Goal: Information Seeking & Learning: Learn about a topic

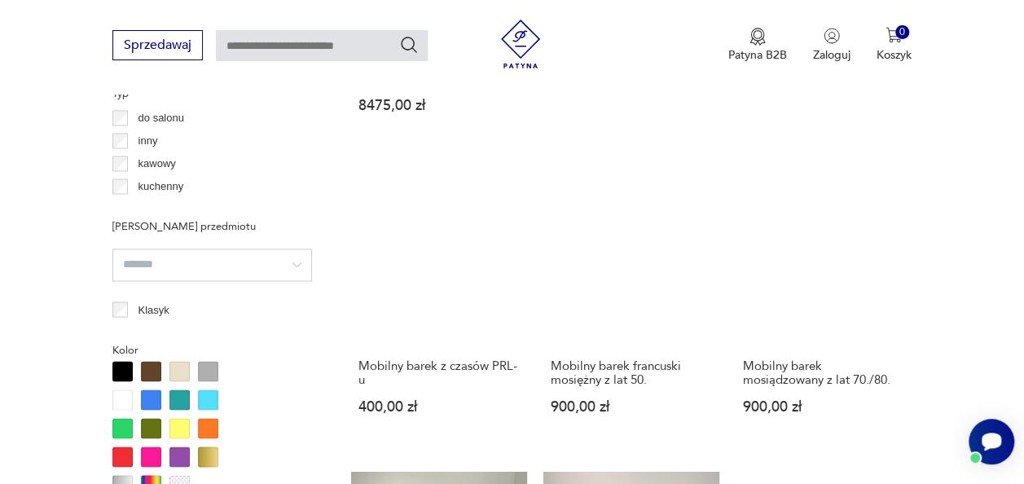
scroll to position [1165, 0]
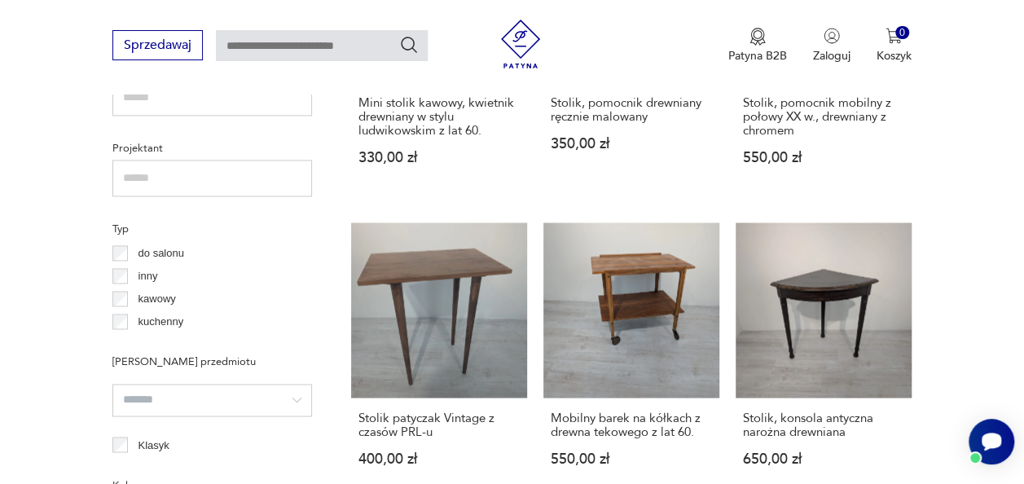
scroll to position [1181, 0]
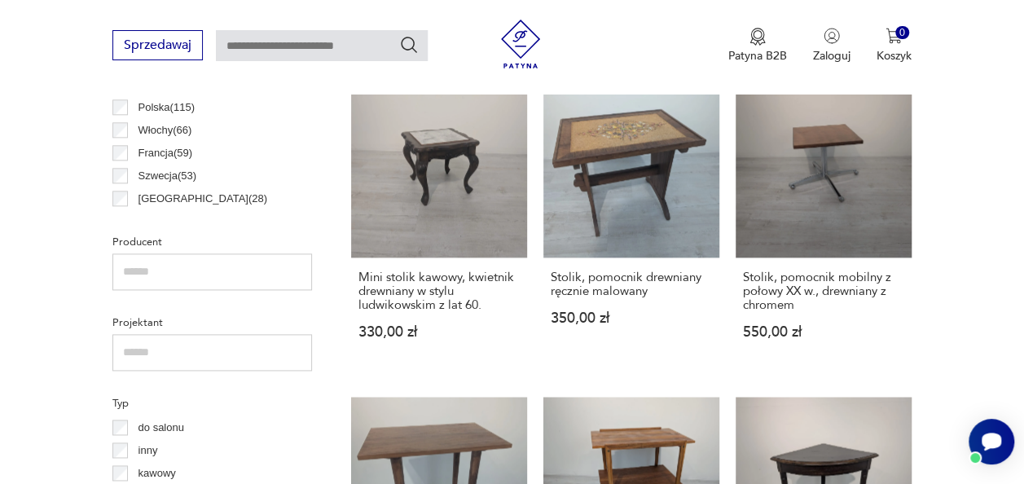
scroll to position [1051, 0]
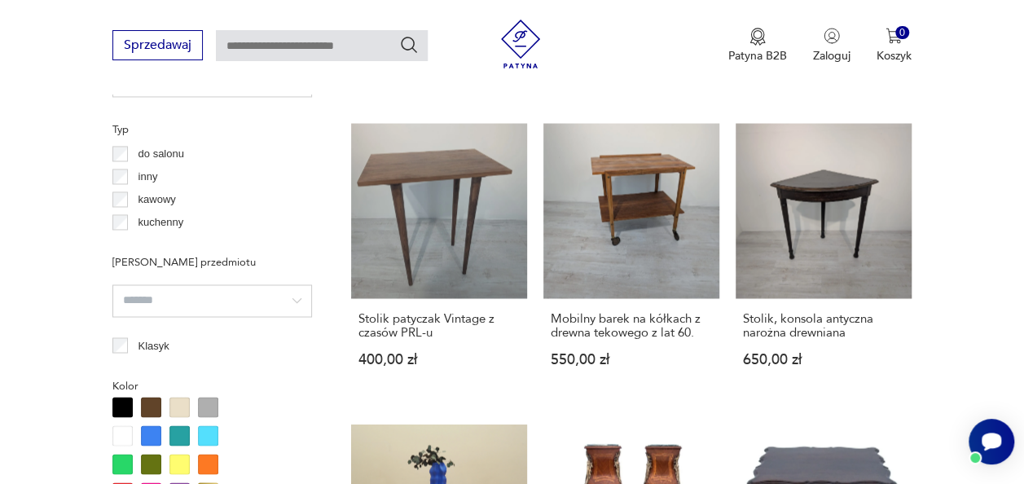
scroll to position [1224, 0]
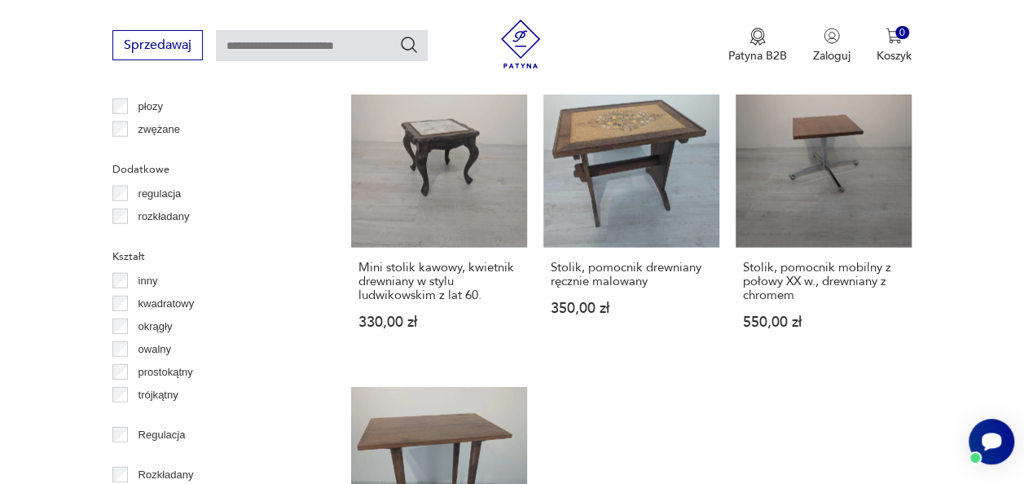
scroll to position [2126, 0]
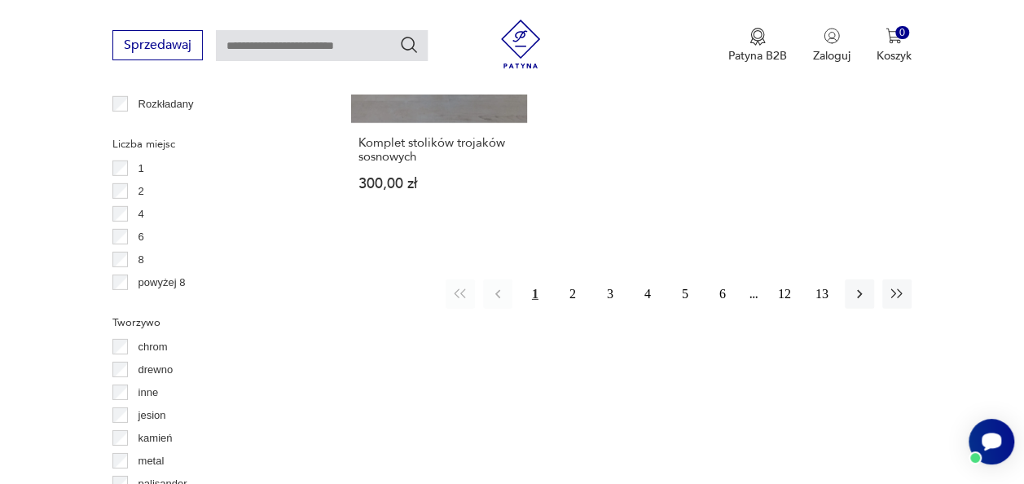
scroll to position [2354, 0]
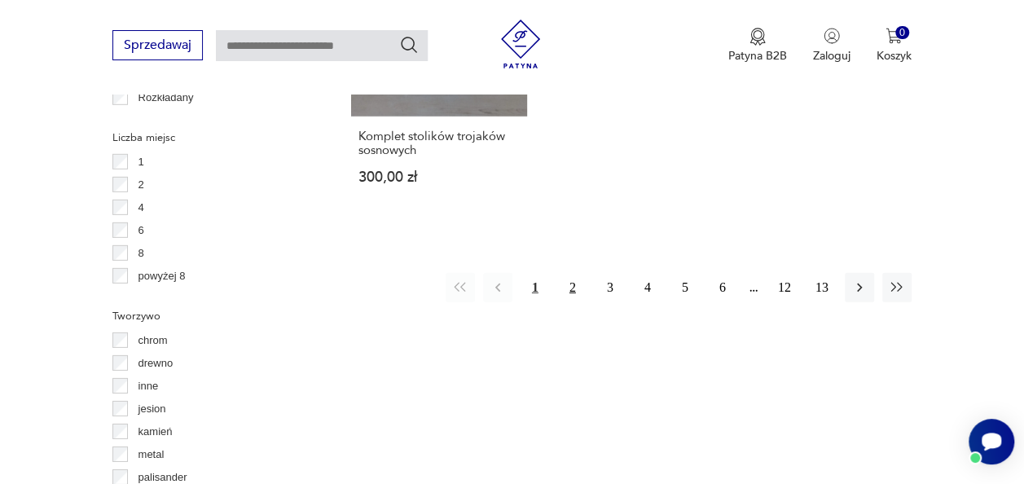
click at [572, 274] on button "2" at bounding box center [572, 287] width 29 height 29
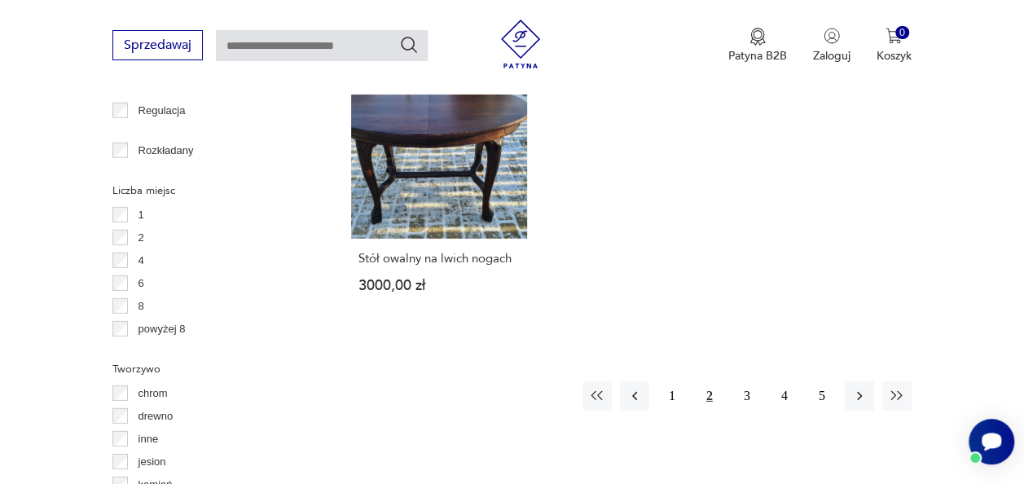
scroll to position [2322, 0]
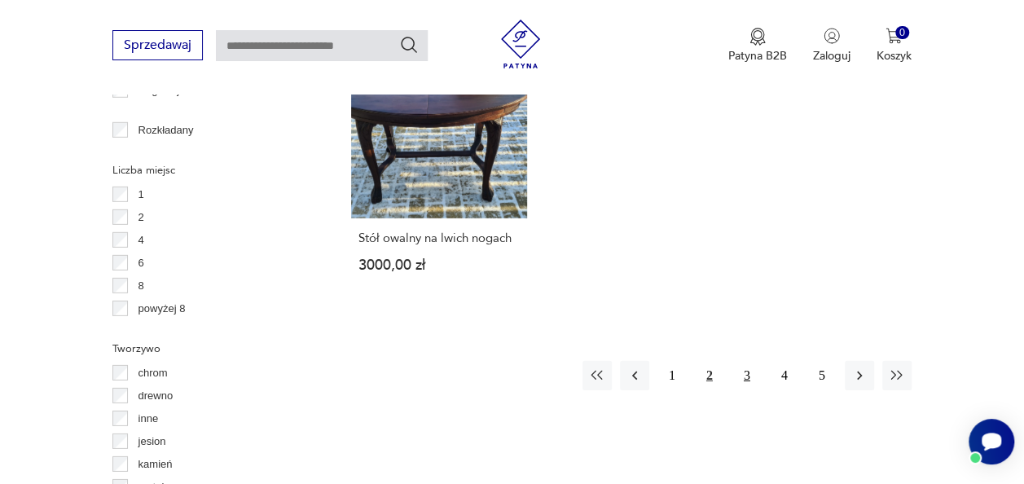
click at [751, 361] on button "3" at bounding box center [746, 375] width 29 height 29
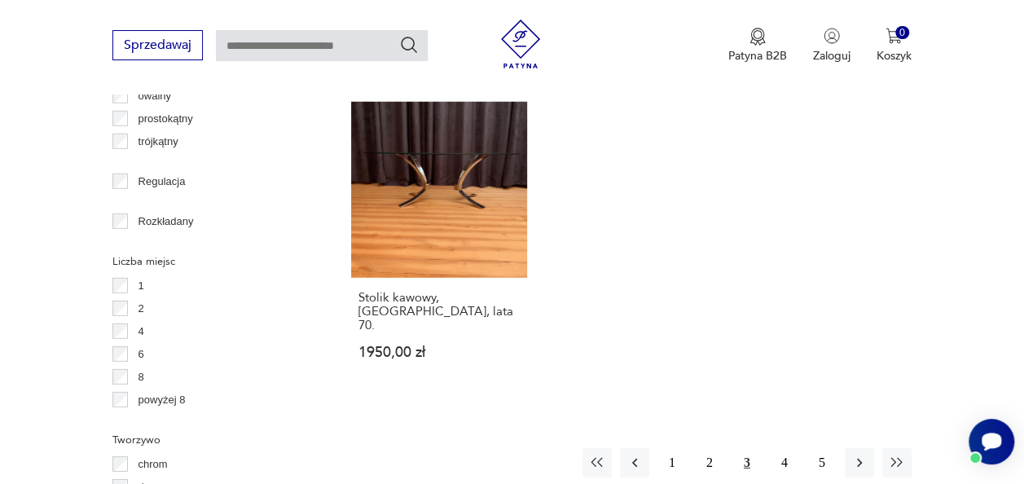
scroll to position [2387, 0]
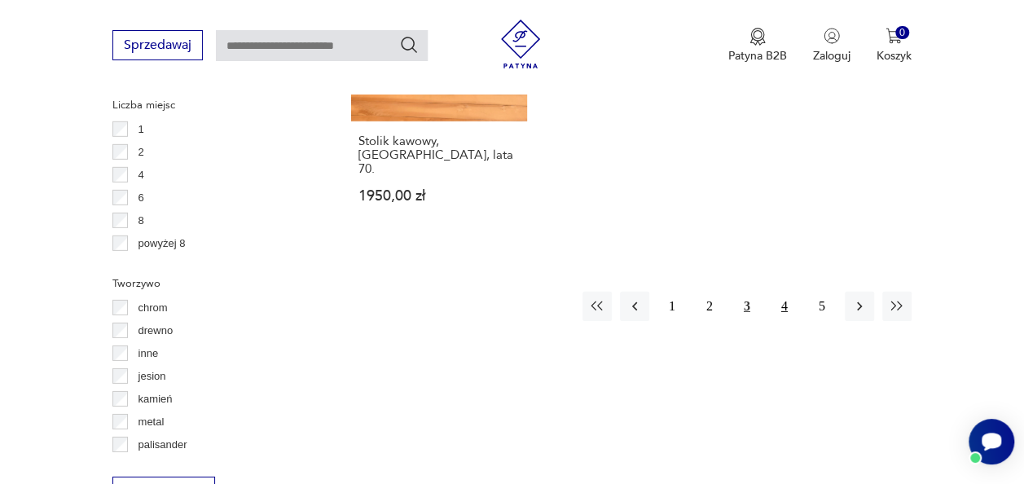
click at [783, 292] on button "4" at bounding box center [784, 306] width 29 height 29
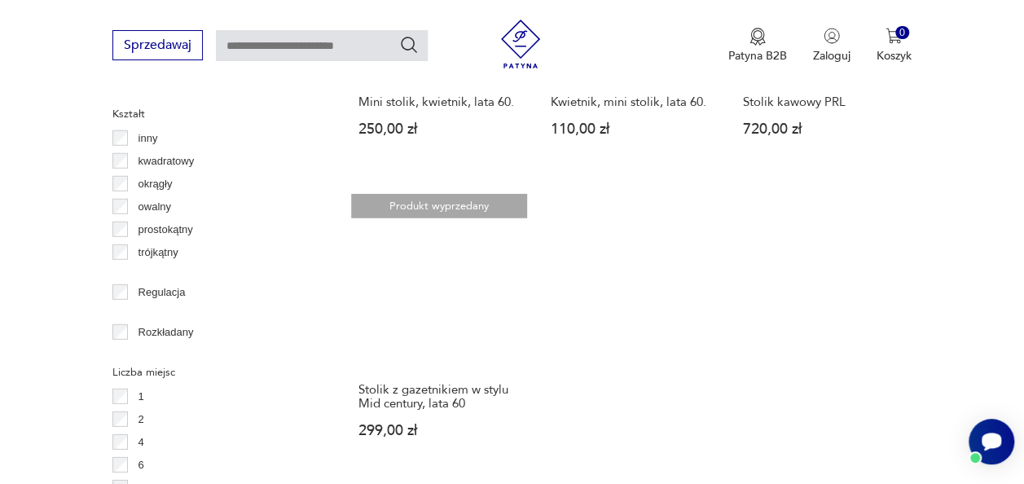
scroll to position [2192, 0]
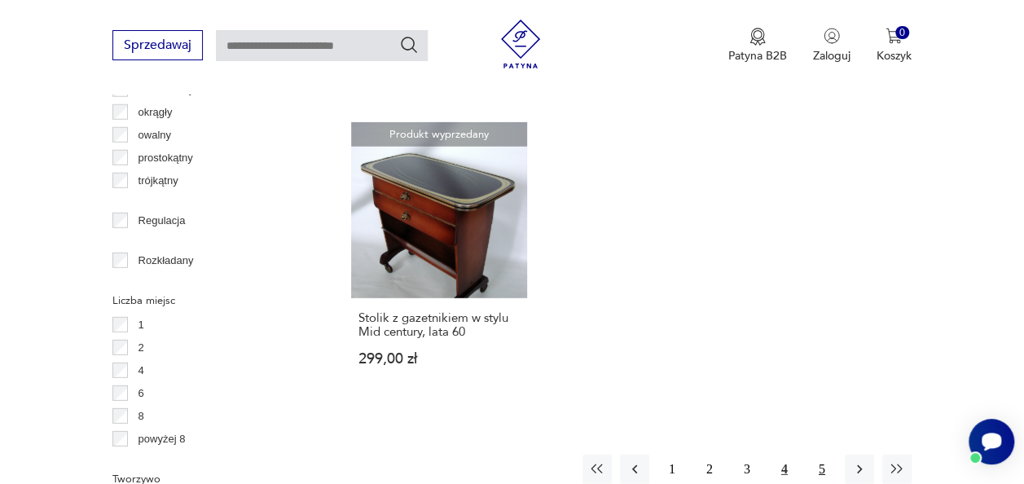
click at [820, 455] on button "5" at bounding box center [821, 469] width 29 height 29
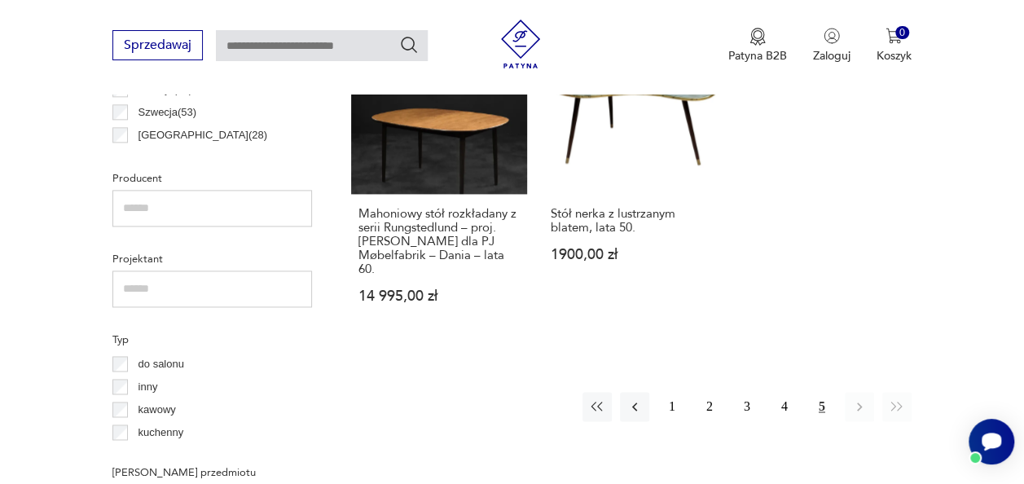
scroll to position [1018, 0]
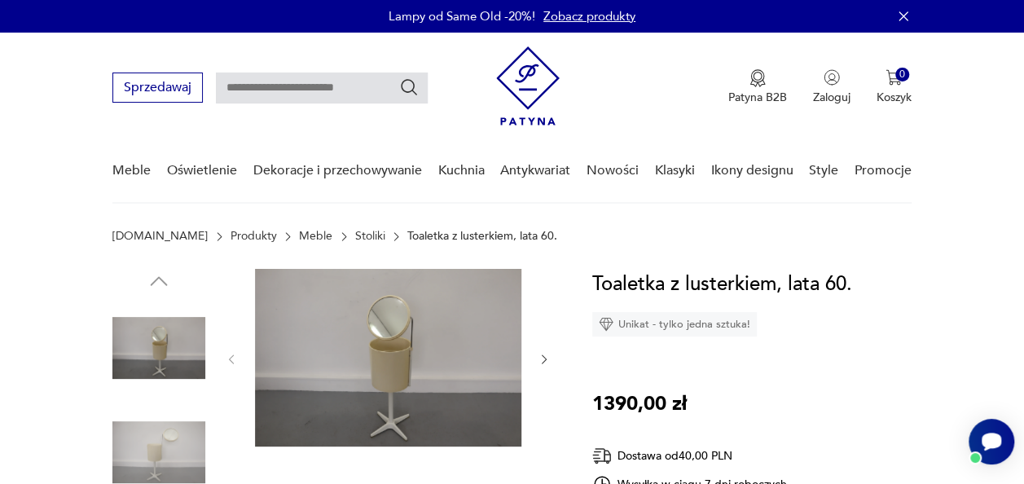
click at [371, 358] on img at bounding box center [388, 358] width 266 height 178
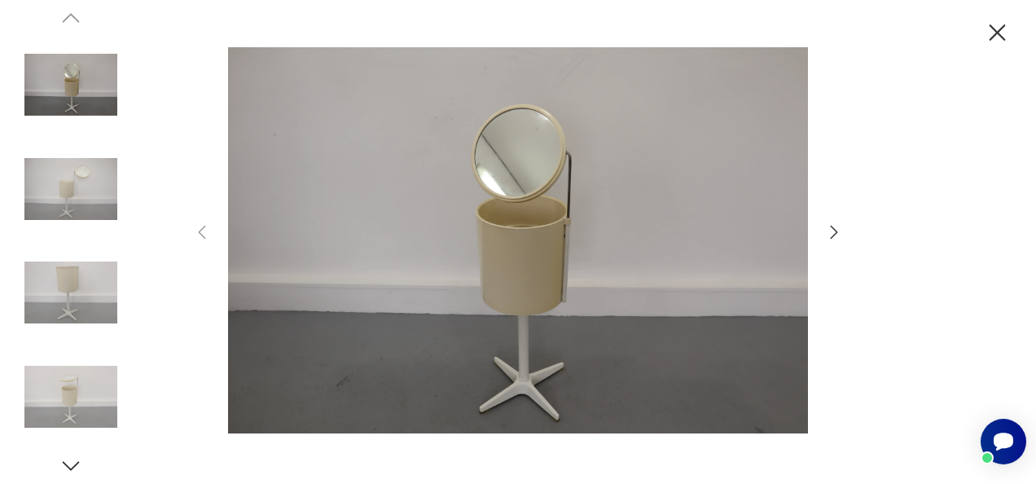
click at [840, 233] on icon "button" at bounding box center [834, 232] width 20 height 20
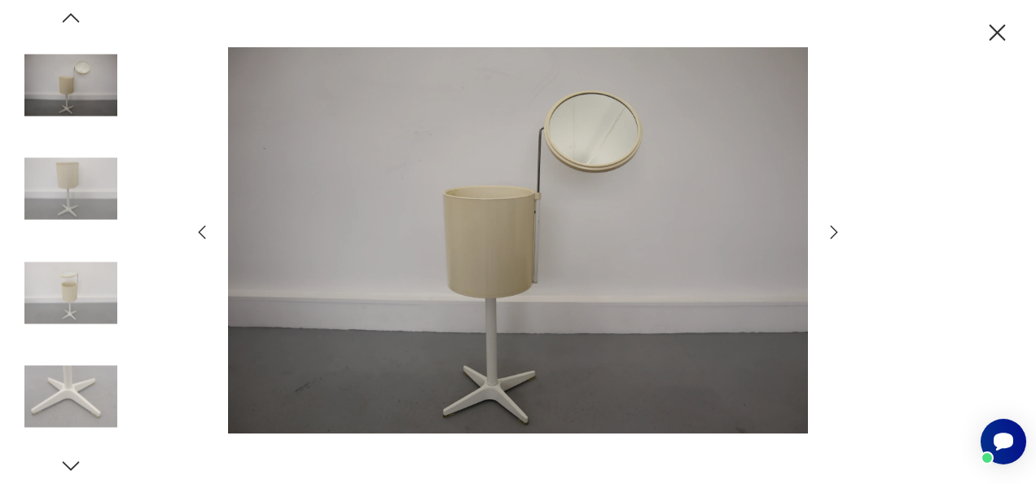
click at [840, 233] on icon "button" at bounding box center [834, 232] width 20 height 20
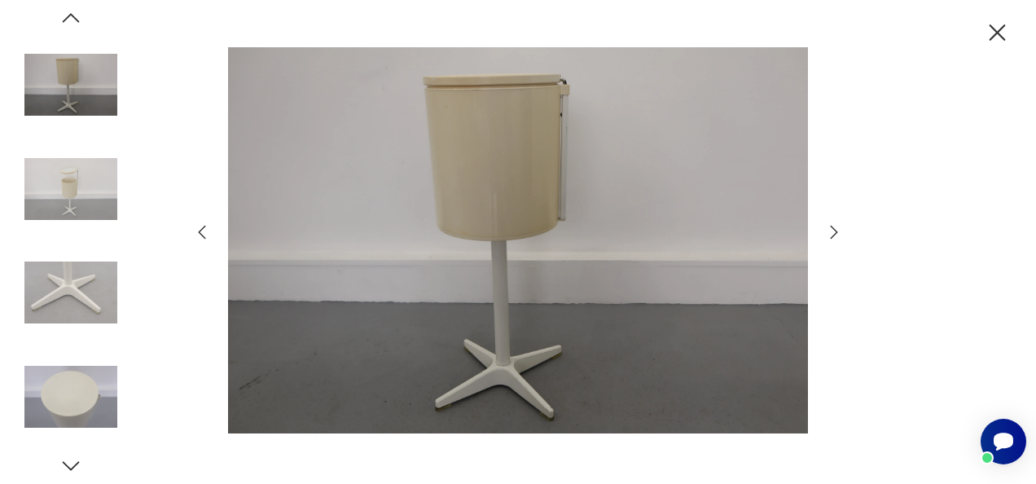
click at [840, 233] on icon "button" at bounding box center [834, 232] width 20 height 20
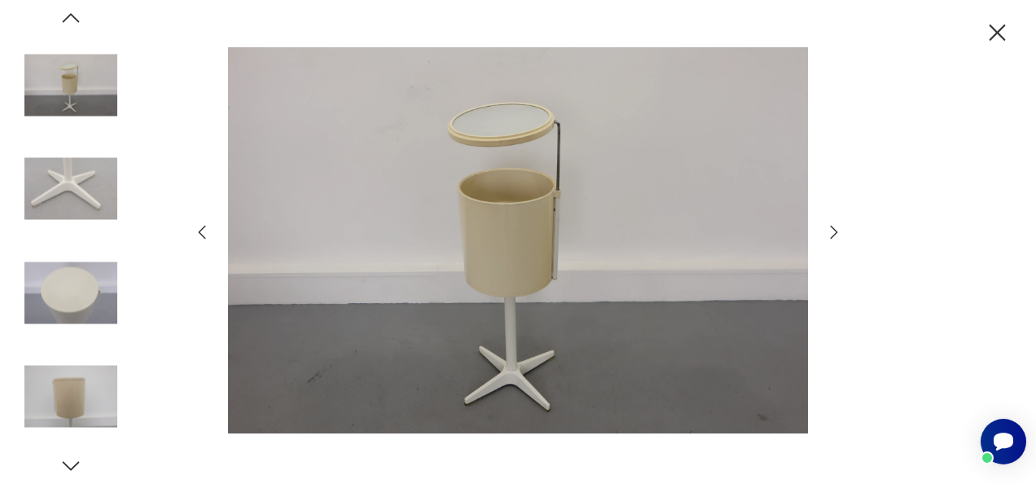
click at [840, 233] on icon "button" at bounding box center [834, 232] width 20 height 20
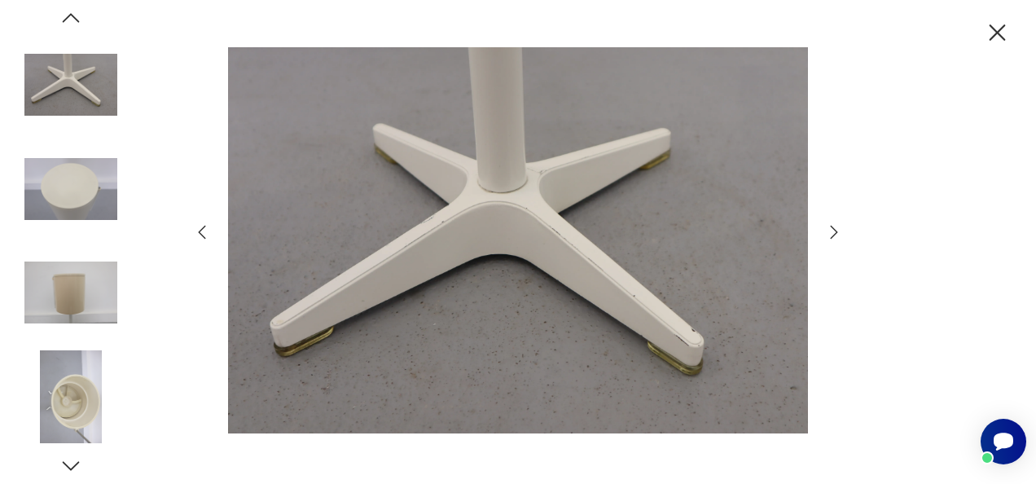
click at [840, 233] on icon "button" at bounding box center [834, 232] width 20 height 20
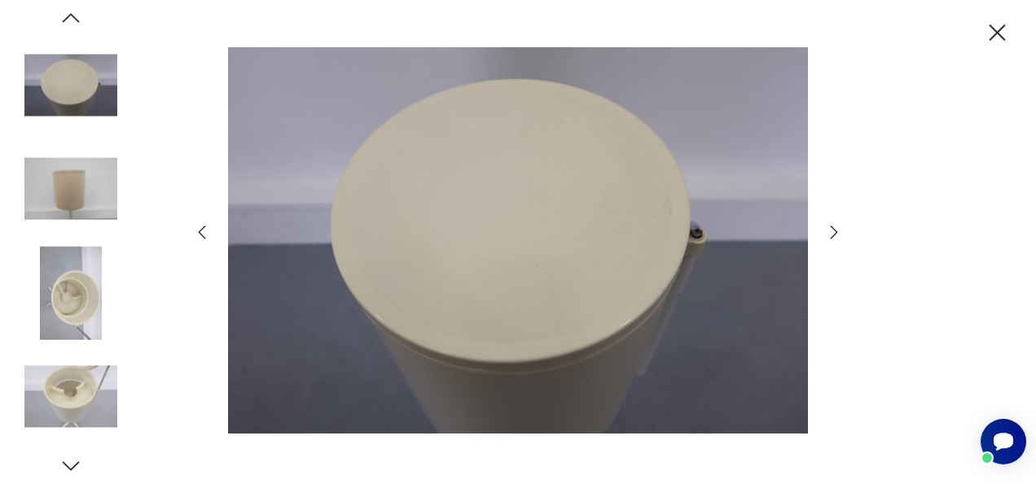
click at [840, 233] on icon "button" at bounding box center [834, 232] width 20 height 20
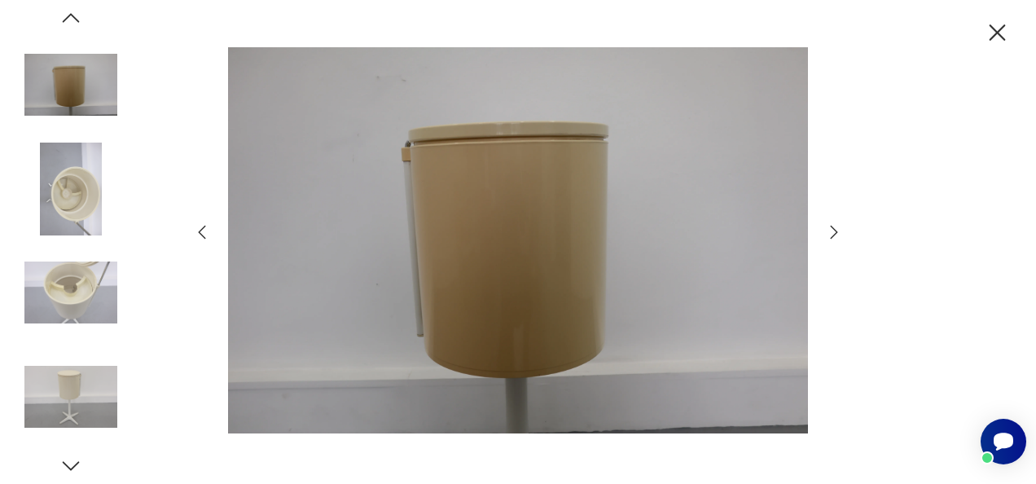
click at [840, 233] on icon "button" at bounding box center [834, 232] width 20 height 20
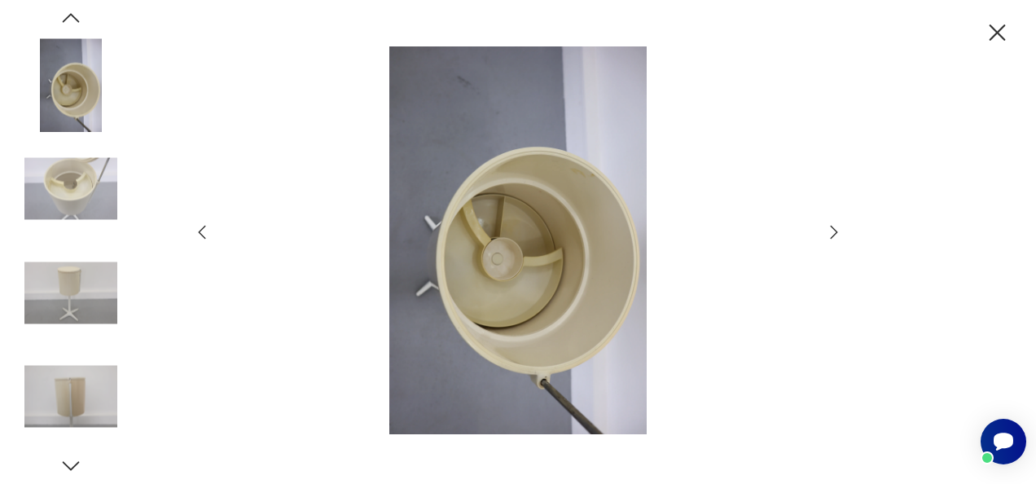
click at [840, 233] on icon "button" at bounding box center [834, 232] width 20 height 20
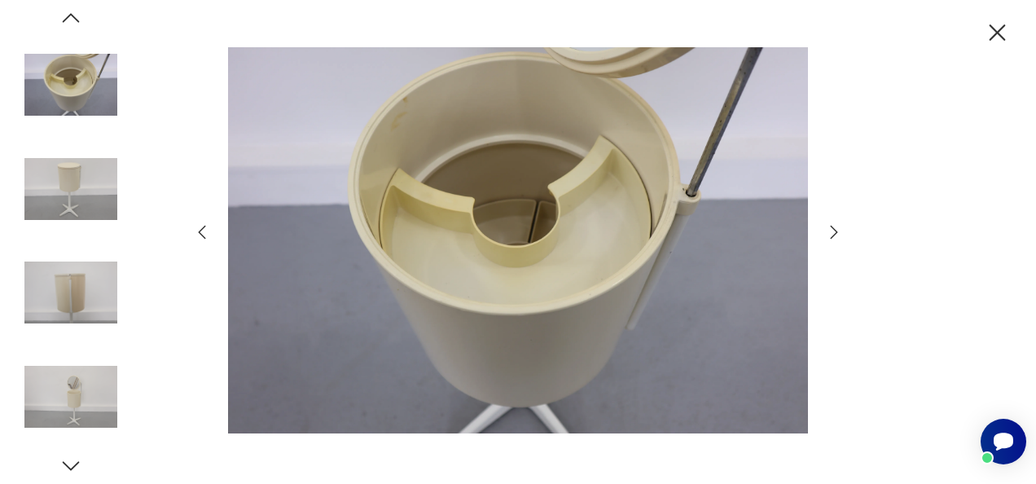
click at [840, 233] on icon "button" at bounding box center [834, 232] width 20 height 20
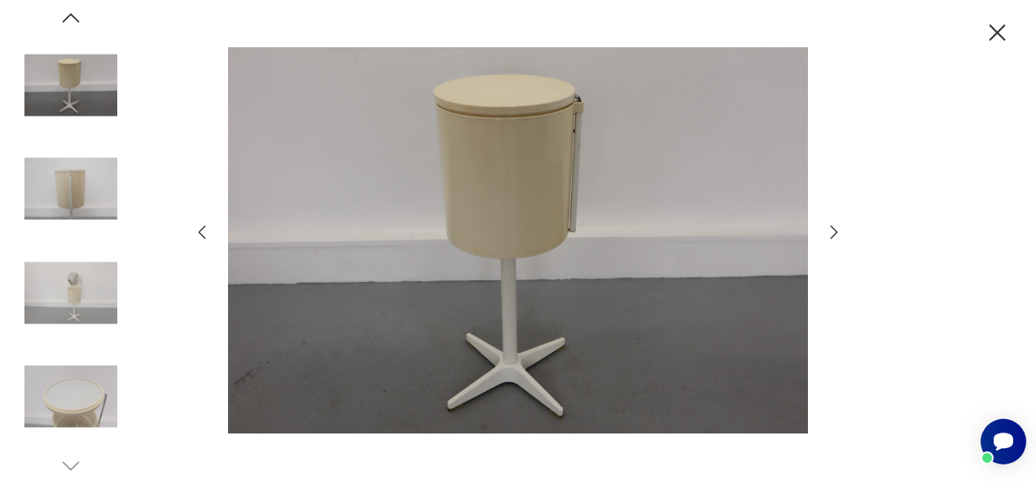
click at [840, 233] on icon "button" at bounding box center [834, 232] width 20 height 20
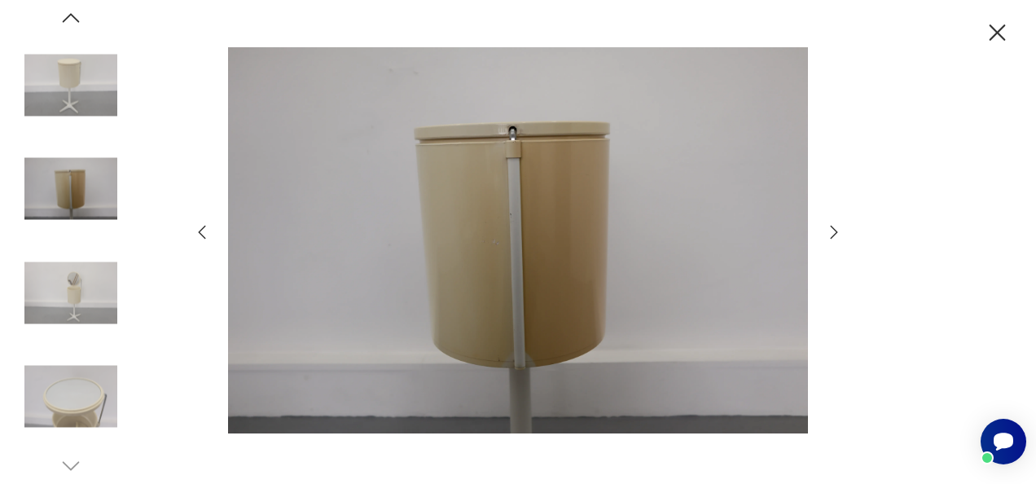
click at [840, 233] on icon "button" at bounding box center [834, 232] width 20 height 20
